Goal: Task Accomplishment & Management: Use online tool/utility

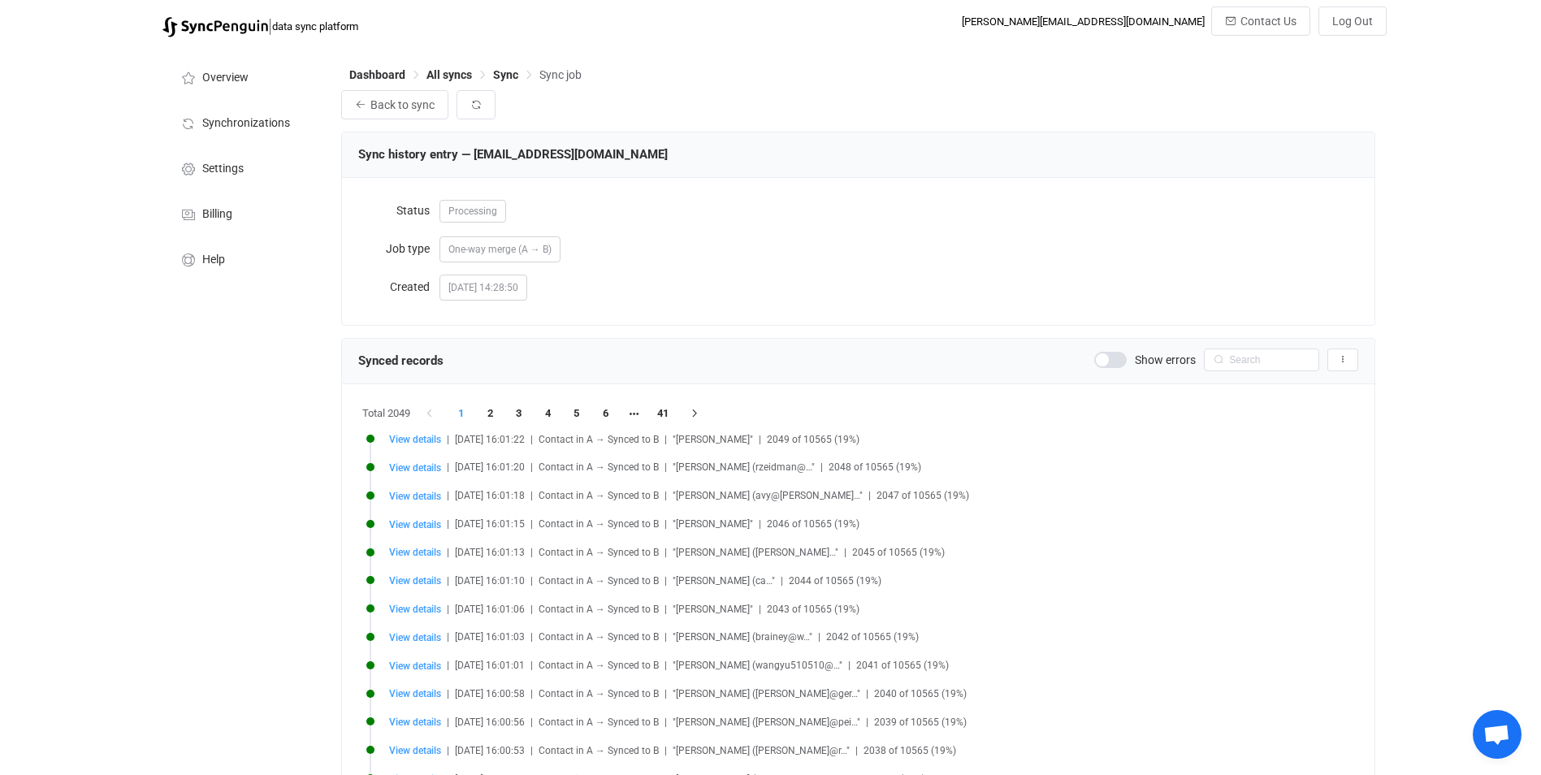
click at [1106, 358] on span at bounding box center [1110, 360] width 32 height 16
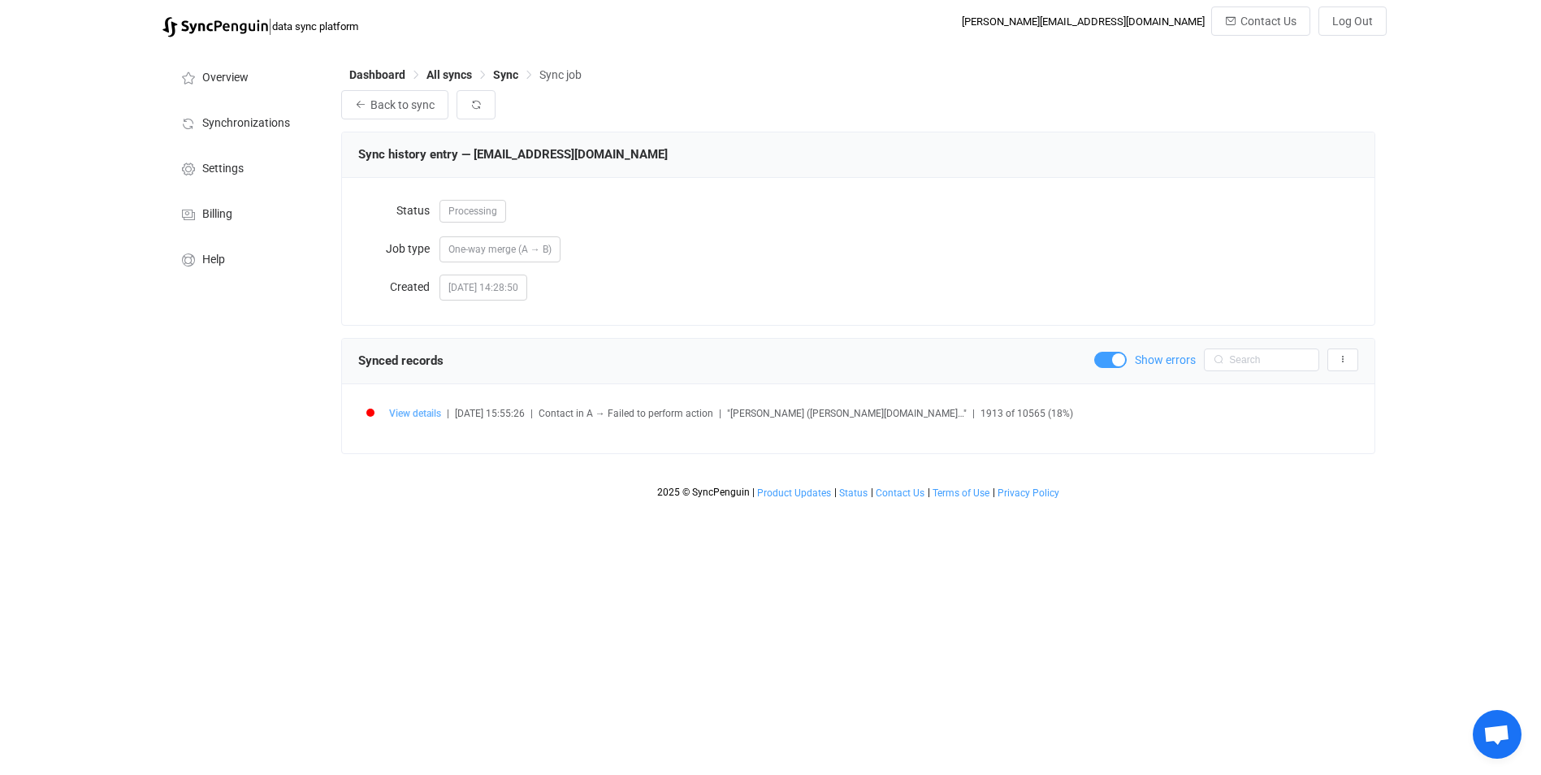
click at [411, 418] on span "View details" at bounding box center [415, 413] width 52 height 11
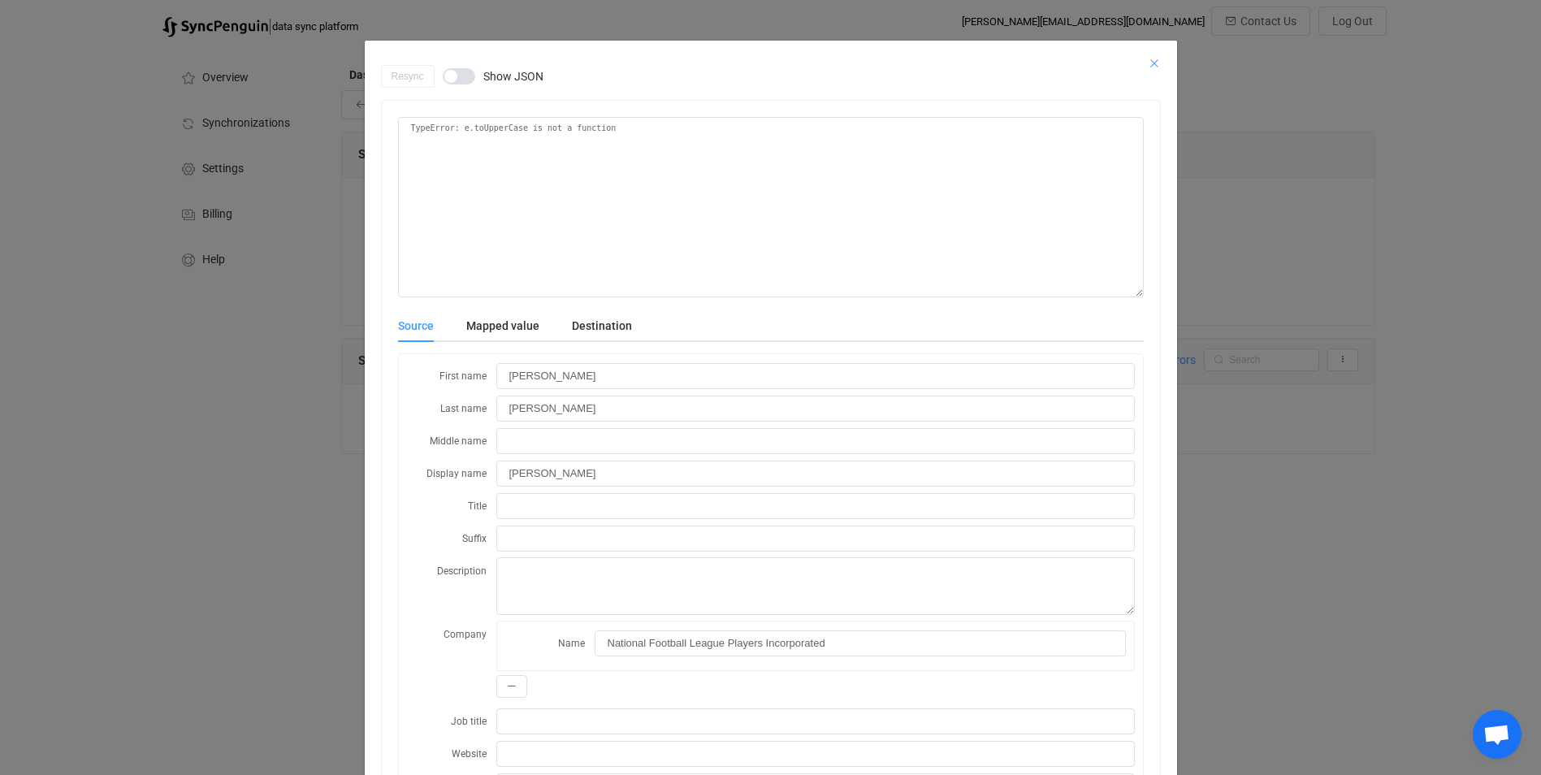
click at [1148, 61] on icon "Close" at bounding box center [1154, 63] width 13 height 13
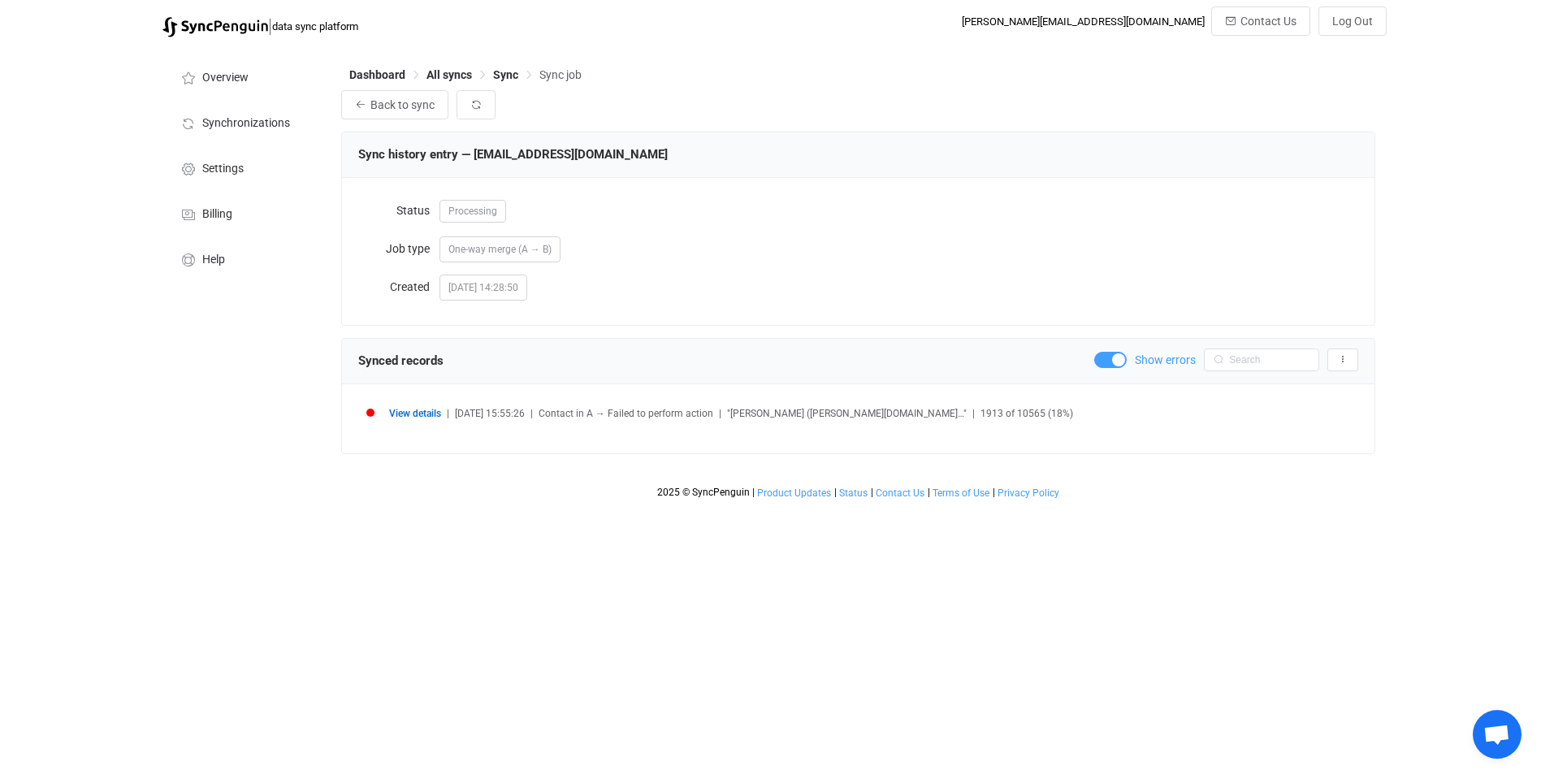
click at [405, 417] on span "View details" at bounding box center [415, 413] width 52 height 11
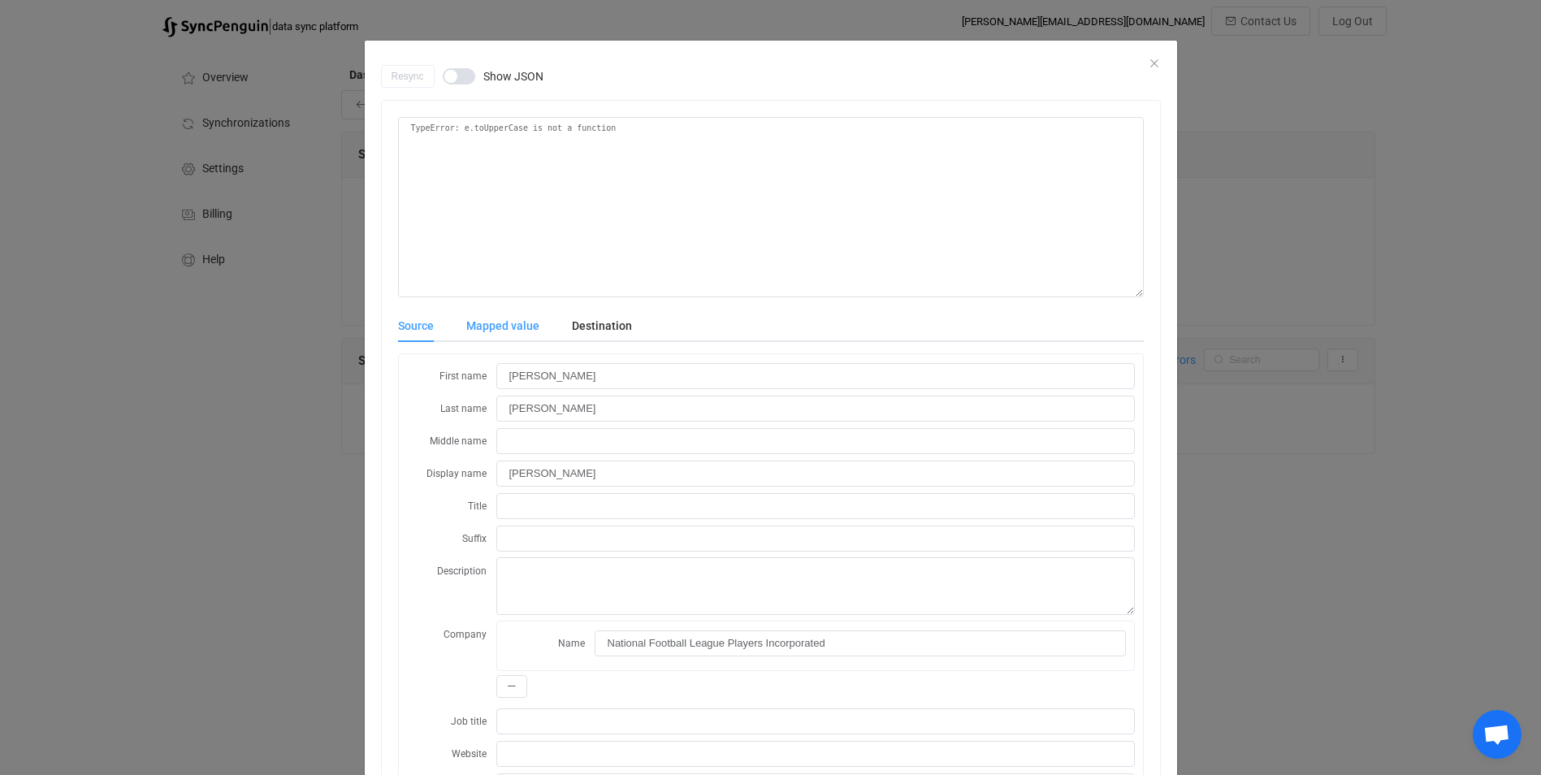
click at [466, 327] on div "Mapped value" at bounding box center [503, 325] width 106 height 32
click at [629, 323] on div "Source Mapped value Destination" at bounding box center [771, 325] width 746 height 32
click at [612, 323] on div "Destination" at bounding box center [594, 325] width 76 height 32
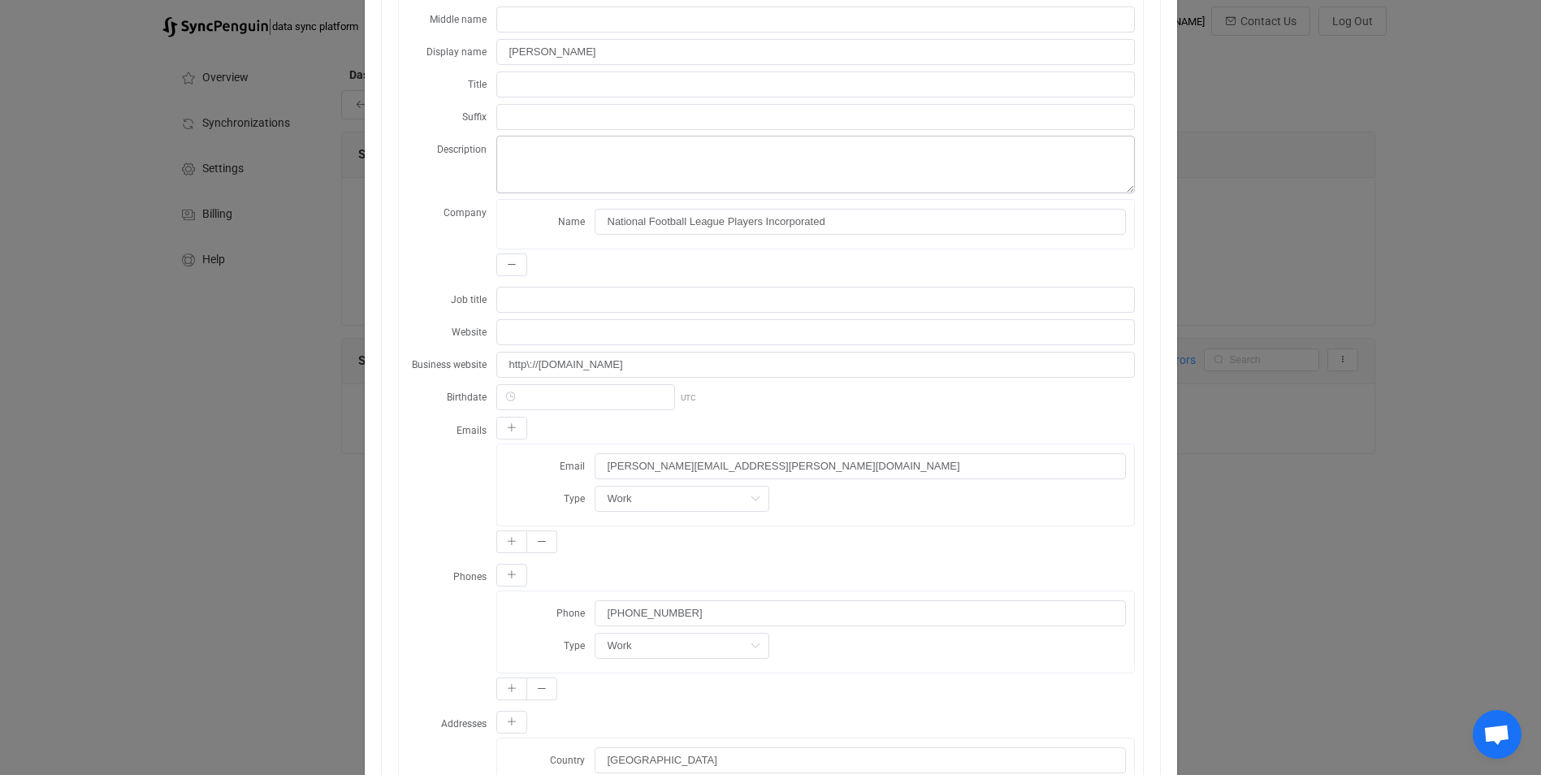
scroll to position [487, 0]
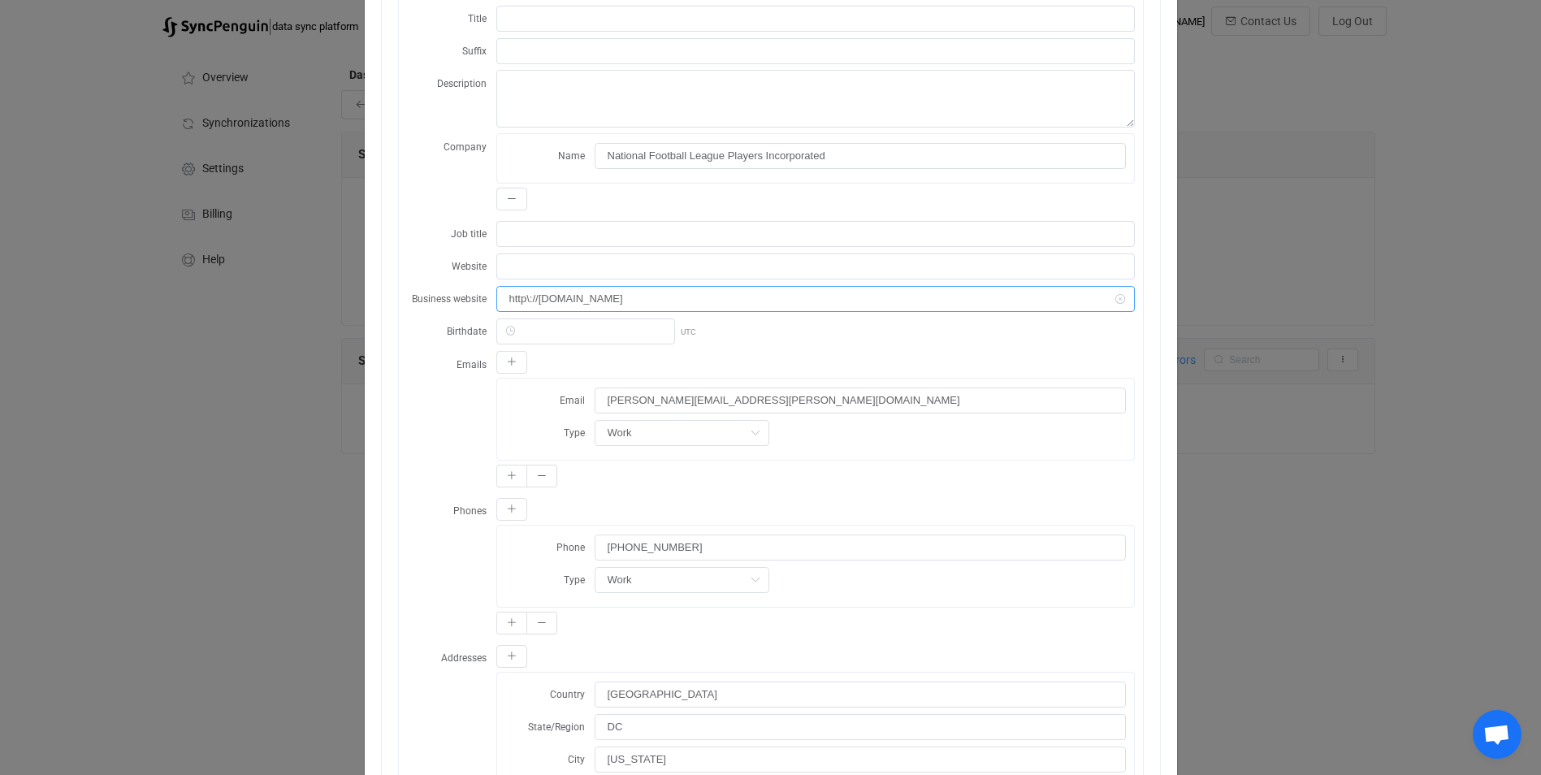
click at [525, 292] on input "http\://[DOMAIN_NAME]" at bounding box center [815, 299] width 638 height 26
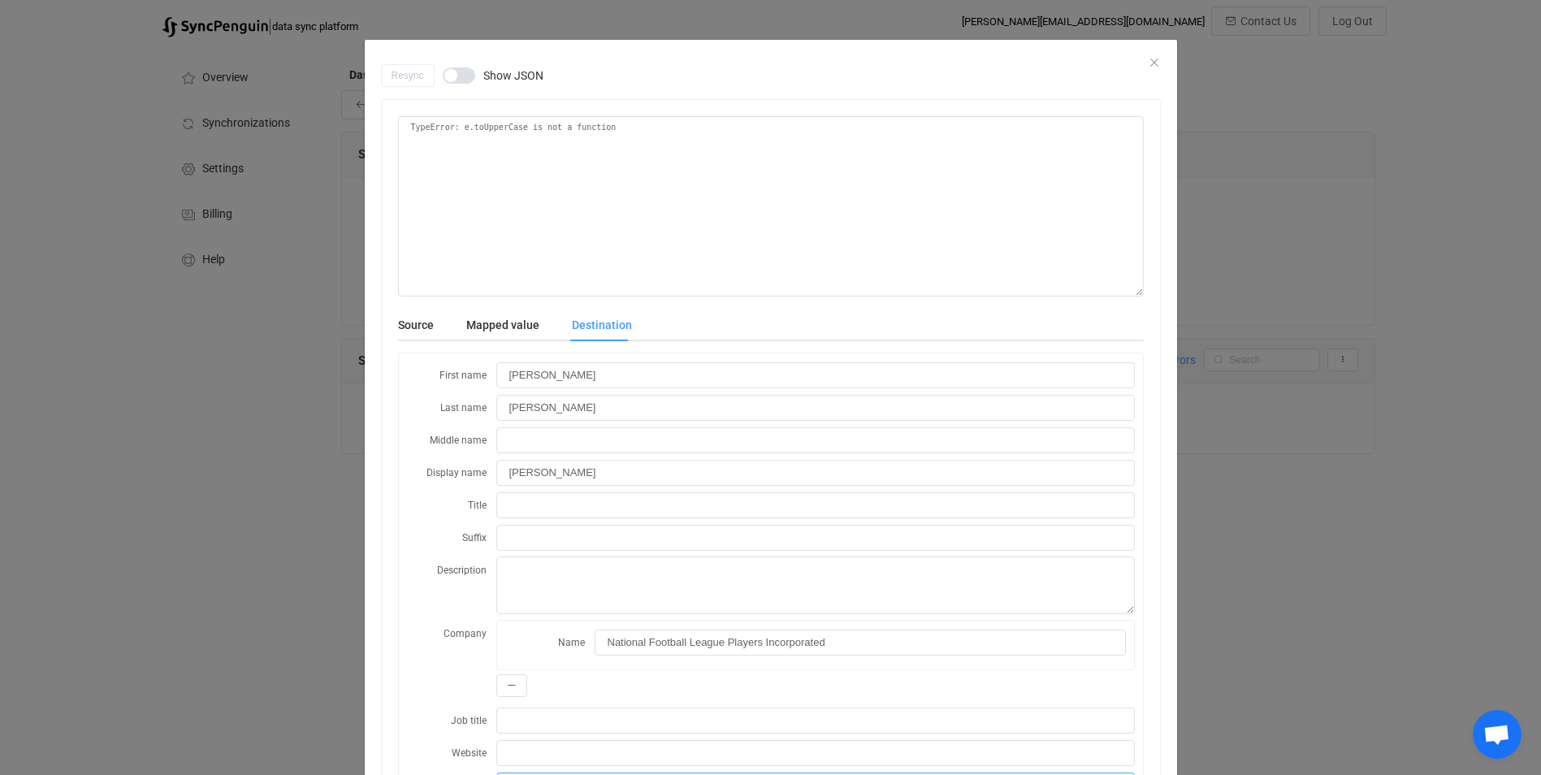
scroll to position [0, 0]
type input "[URL][DOMAIN_NAME]"
click at [409, 310] on div "Source" at bounding box center [424, 325] width 52 height 32
click at [1148, 63] on icon "Close" at bounding box center [1154, 63] width 13 height 13
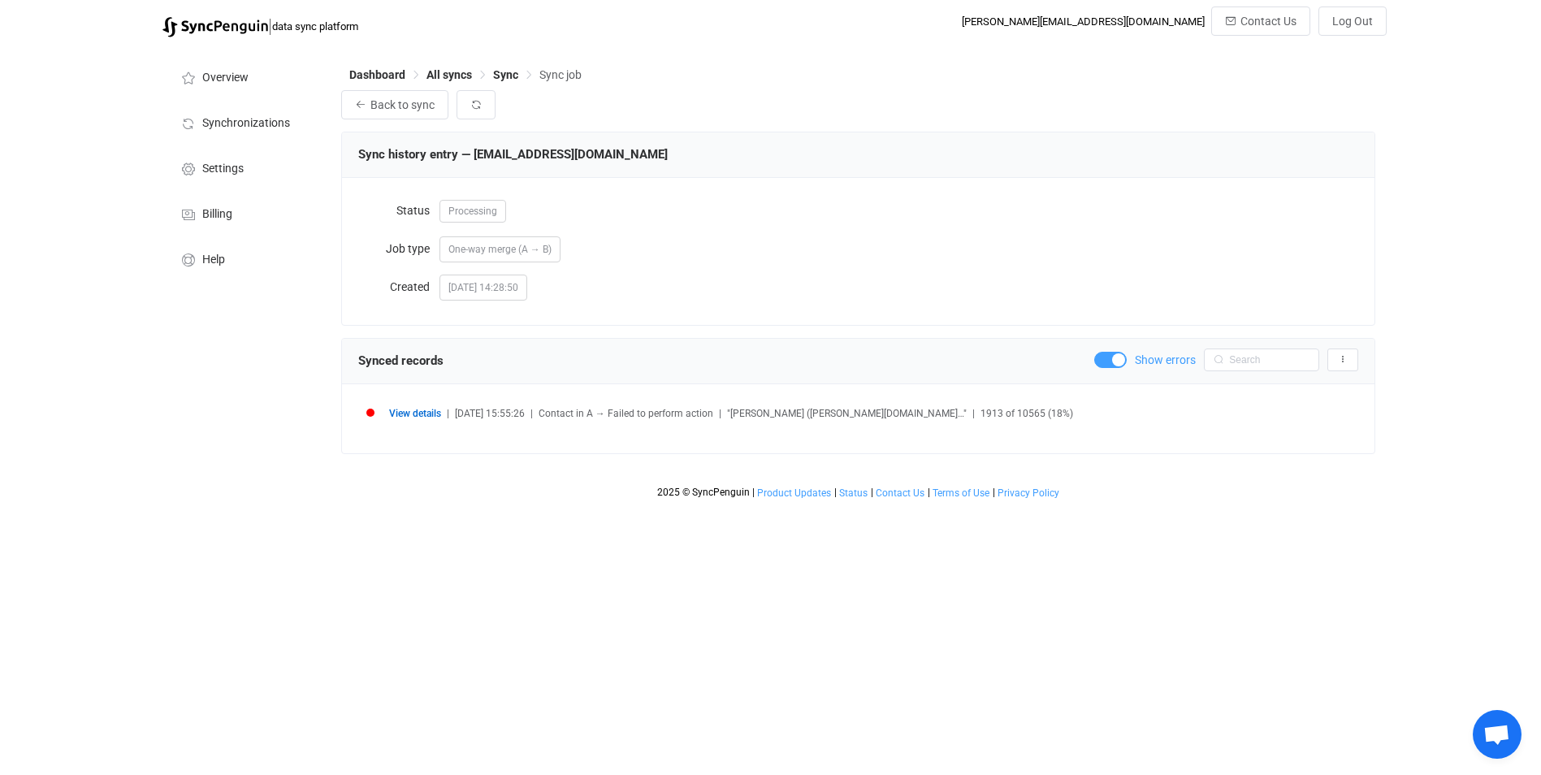
click at [1104, 366] on span at bounding box center [1110, 360] width 32 height 16
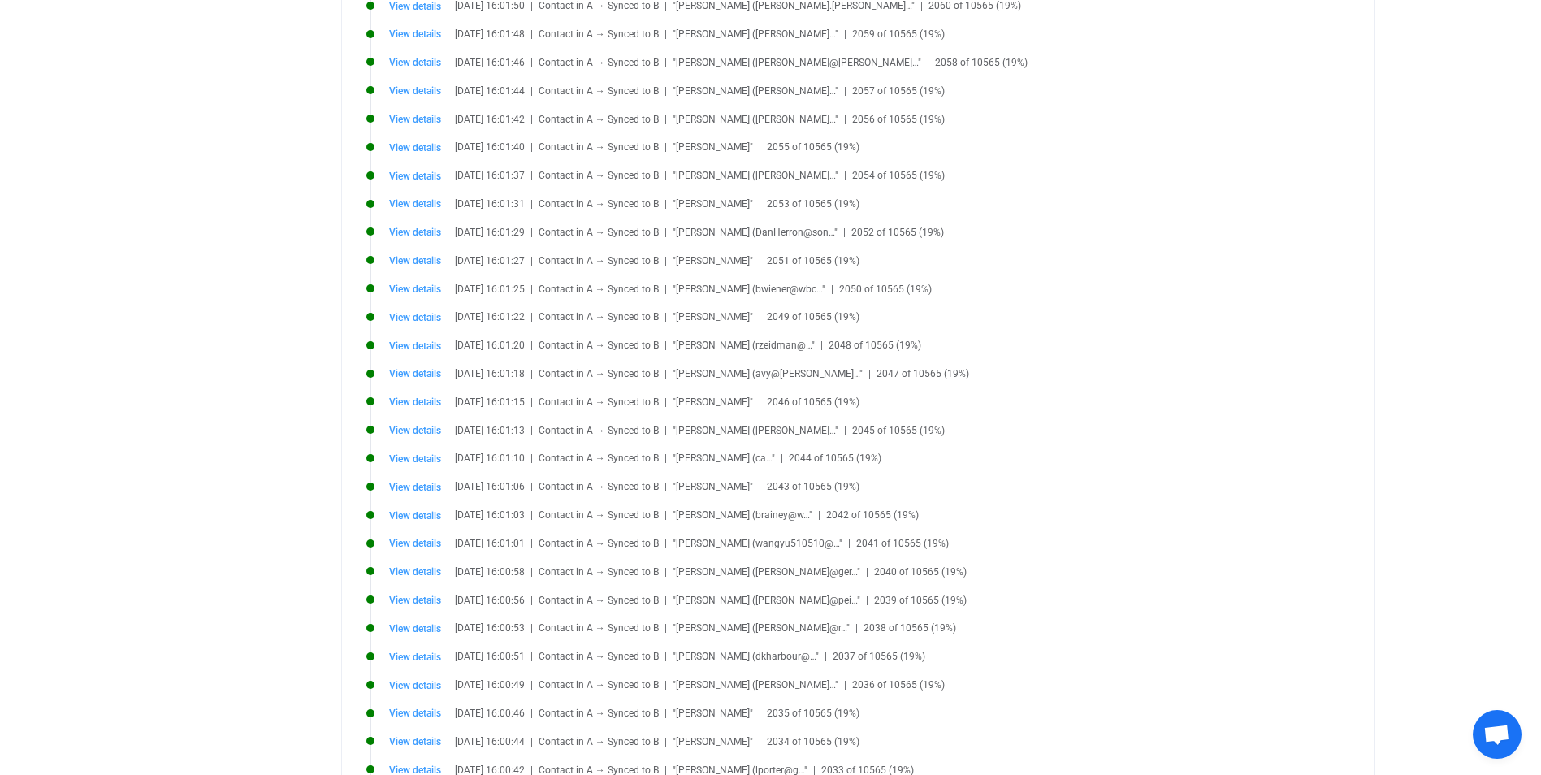
scroll to position [894, 0]
